Goal: Browse casually

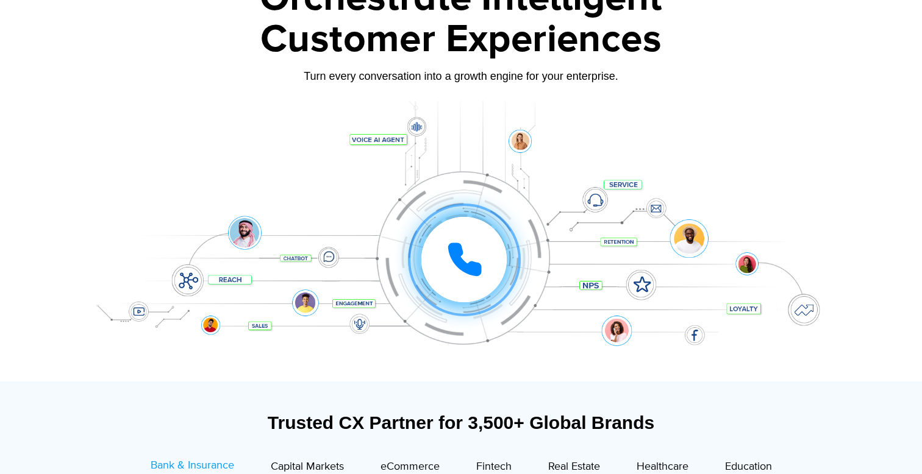
scroll to position [29, 0]
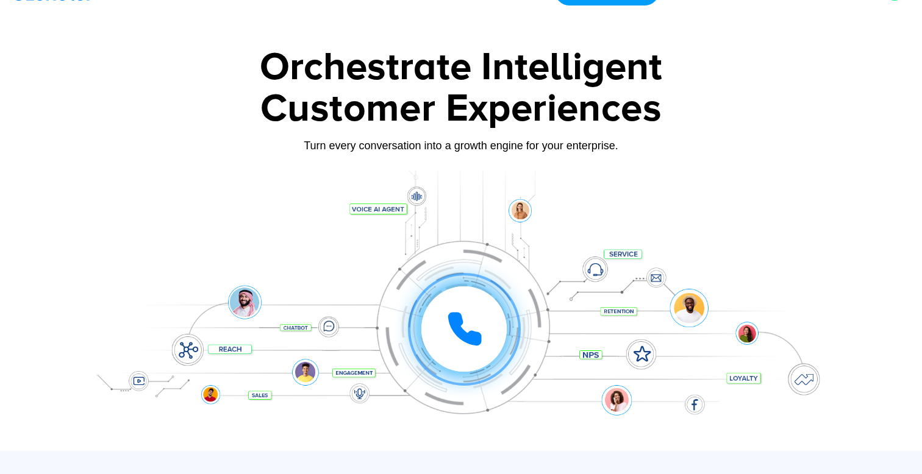
click at [451, 154] on div "Turn every conversation into a growth engine for your enterprise." at bounding box center [461, 154] width 762 height 7
click at [464, 145] on div "Turn every conversation into a growth engine for your enterprise." at bounding box center [461, 145] width 762 height 13
click at [438, 144] on div "Turn every conversation into a growth engine for your enterprise." at bounding box center [461, 145] width 762 height 13
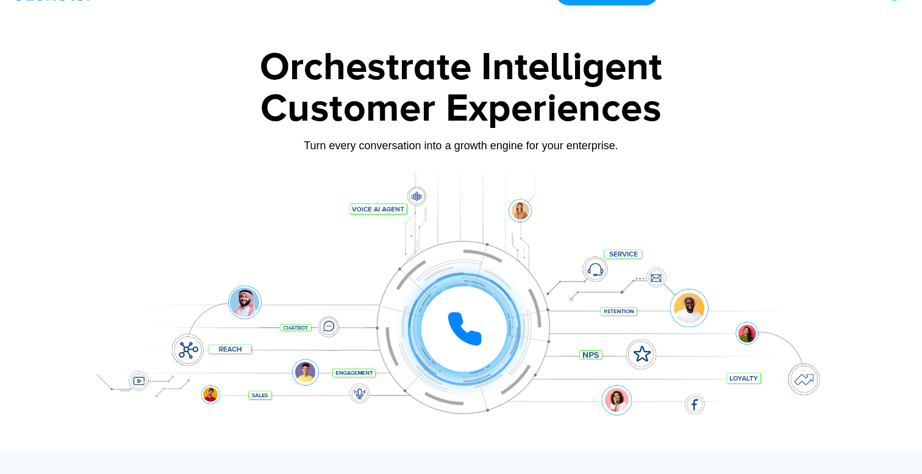
click at [395, 146] on div "Turn every conversation into a growth engine for your enterprise." at bounding box center [461, 145] width 762 height 13
click at [421, 157] on div "Turn every conversation into a growth engine for your enterprise." at bounding box center [461, 154] width 762 height 7
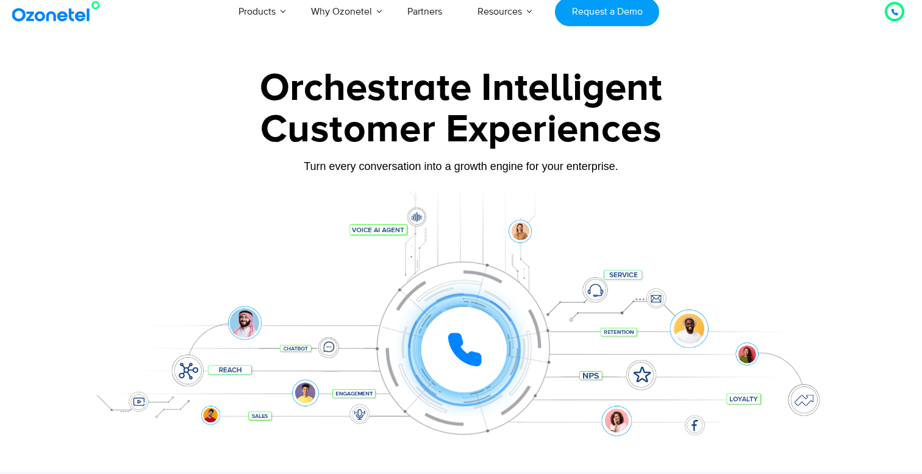
scroll to position [44, 0]
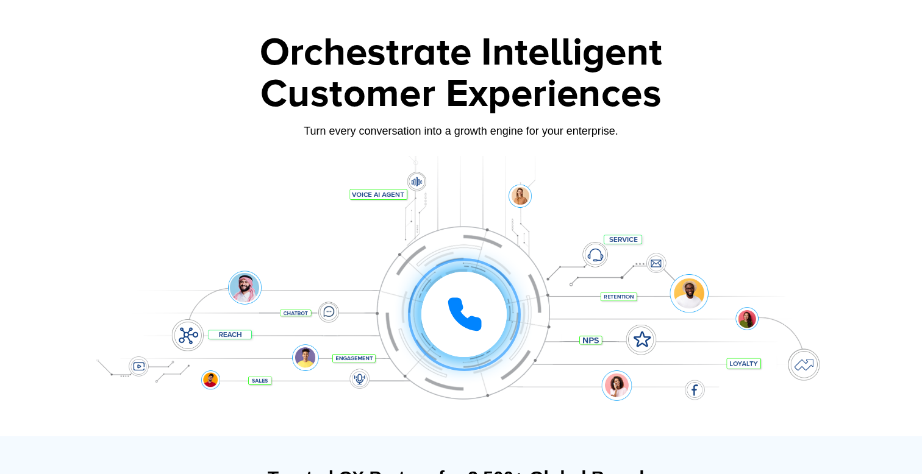
click at [141, 313] on div "Click to experience it! Call in progress... 1 2 3 4 5 6 7 8 9 # 0" at bounding box center [464, 290] width 756 height 49
click at [141, 320] on div "Click to experience it! Call in progress... 1 2 3 4 5 6 7 8 9 # 0" at bounding box center [461, 290] width 762 height 207
click at [143, 319] on div "Click to experience it! Call in progress... 1 2 3 4 5 6 7 8 9 # 0" at bounding box center [461, 290] width 762 height 207
